Goal: Obtain resource: Obtain resource

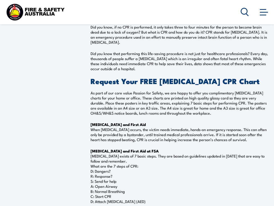
scroll to position [196, 0]
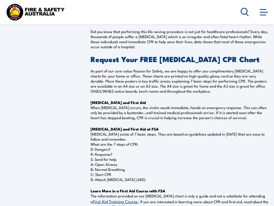
click at [141, 33] on p "Did you know that performing this life-saving procedure is not just for healthc…" at bounding box center [180, 39] width 178 height 20
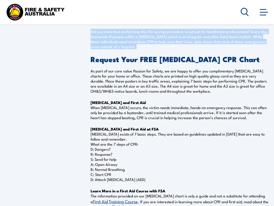
click at [141, 33] on p "Did you know that performing this life-saving procedure is not just for healthc…" at bounding box center [180, 39] width 178 height 20
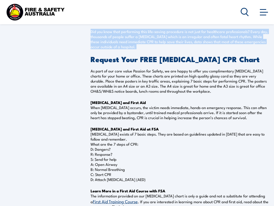
click at [141, 33] on p "Did you know that performing this life-saving procedure is not just for healthc…" at bounding box center [180, 39] width 178 height 20
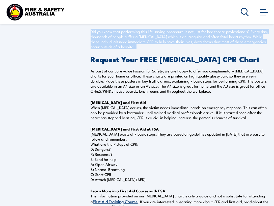
click at [141, 33] on p "Did you know that performing this life-saving procedure is not just for healthc…" at bounding box center [180, 39] width 178 height 20
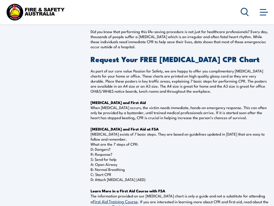
click at [52, 12] on img at bounding box center [35, 12] width 61 height 20
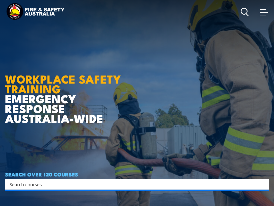
drag, startPoint x: 57, startPoint y: 13, endPoint x: 53, endPoint y: 13, distance: 3.3
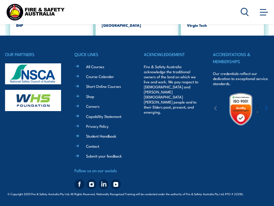
scroll to position [931, 0]
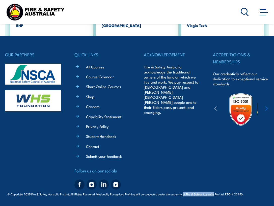
drag, startPoint x: 183, startPoint y: 191, endPoint x: 213, endPoint y: 188, distance: 30.4
click at [213, 192] on span "© Copyright 2025 Fire & Safety Australia Pty Ltd, All Rights Reserved. National…" at bounding box center [137, 197] width 264 height 10
copy span "of Fire & Safety Australia"
